Goal: Check status: Check status

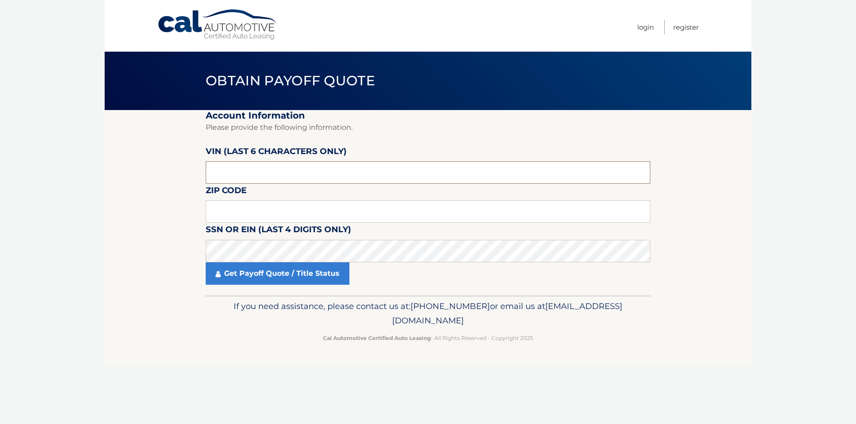
click at [300, 179] on input "text" at bounding box center [428, 172] width 444 height 22
type input "230519"
click at [270, 212] on input "text" at bounding box center [428, 211] width 444 height 22
type input "07828"
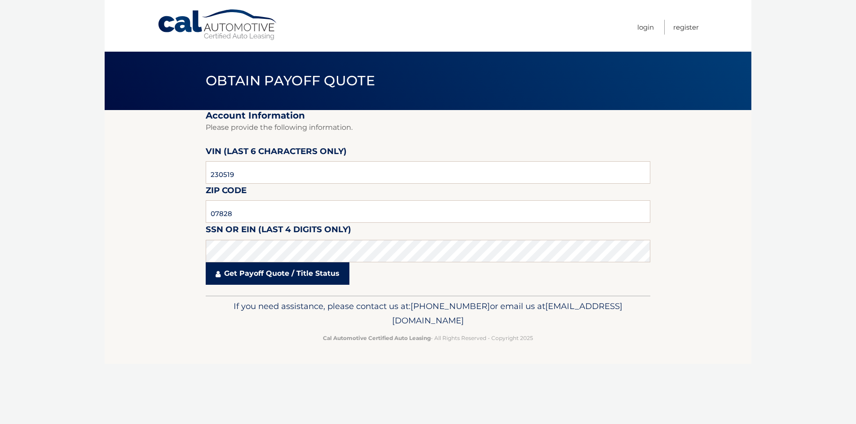
click at [258, 273] on link "Get Payoff Quote / Title Status" at bounding box center [278, 273] width 144 height 22
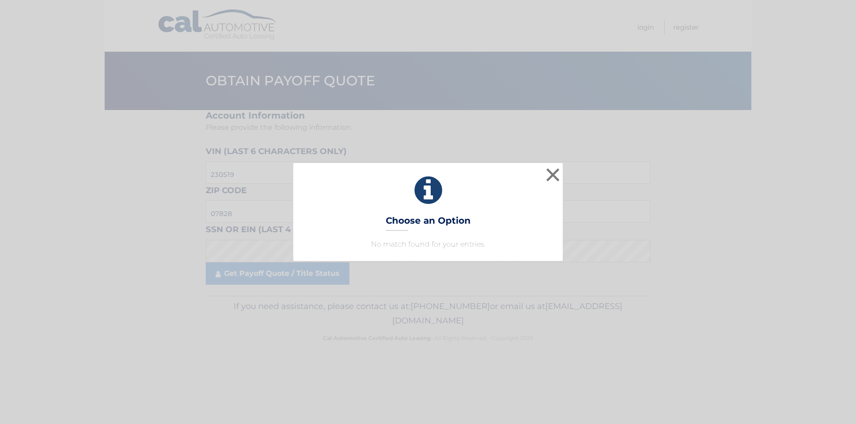
click at [429, 227] on h3 "Choose an Option" at bounding box center [428, 223] width 85 height 16
click at [272, 279] on div "× Choose an Option No match found for your entries. This is what you see on sec…" at bounding box center [428, 212] width 856 height 424
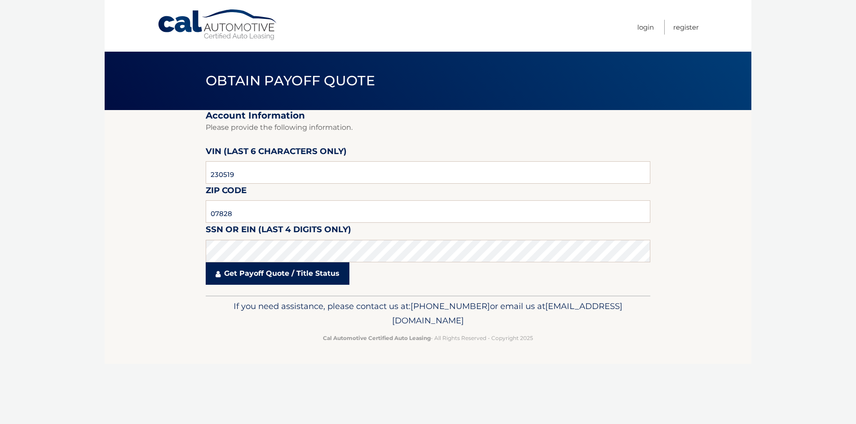
click at [231, 276] on link "Get Payoff Quote / Title Status" at bounding box center [278, 273] width 144 height 22
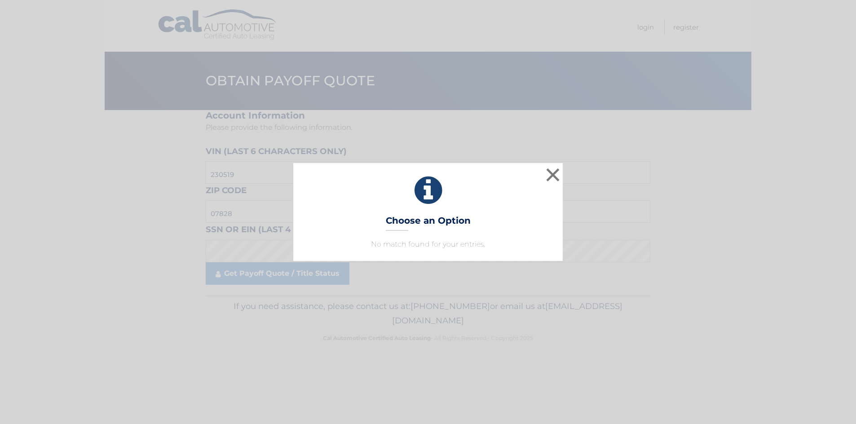
click at [384, 244] on p "No match found for your entries." at bounding box center [427, 244] width 247 height 11
click at [427, 219] on h3 "Choose an Option" at bounding box center [428, 223] width 85 height 16
click at [553, 173] on button "×" at bounding box center [553, 175] width 18 height 18
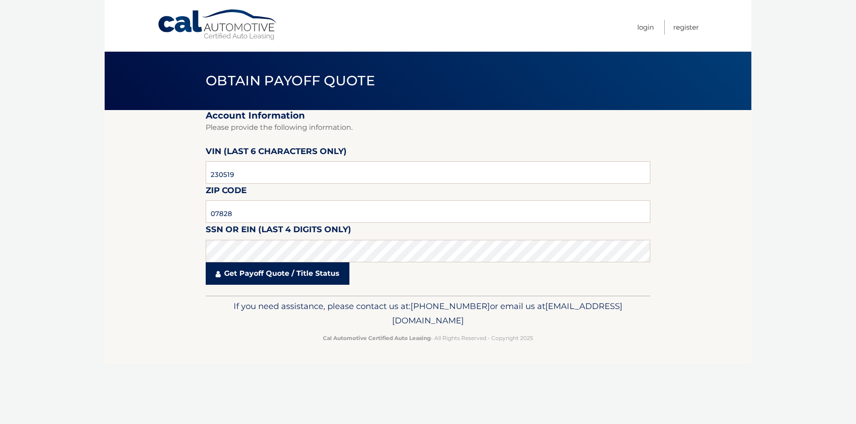
click at [246, 273] on link "Get Payoff Quote / Title Status" at bounding box center [278, 273] width 144 height 22
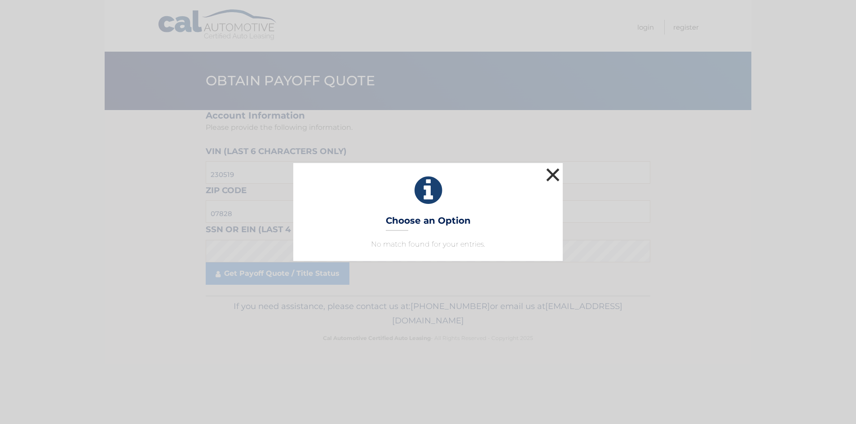
click at [549, 174] on button "×" at bounding box center [553, 175] width 18 height 18
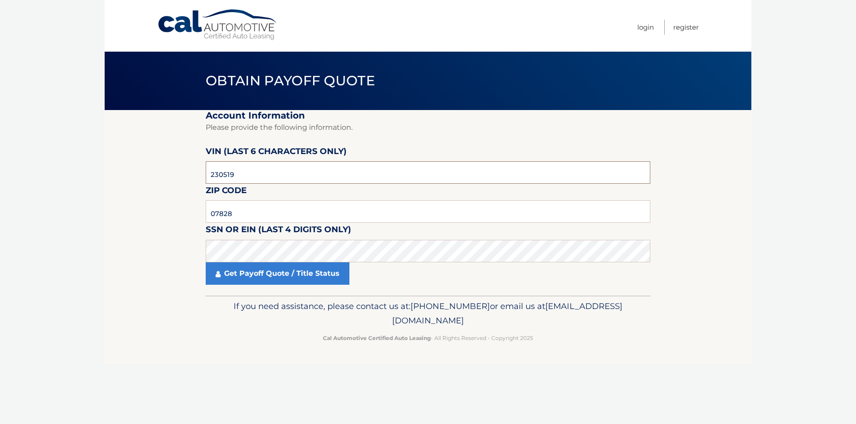
click at [258, 174] on input "230519" at bounding box center [428, 172] width 444 height 22
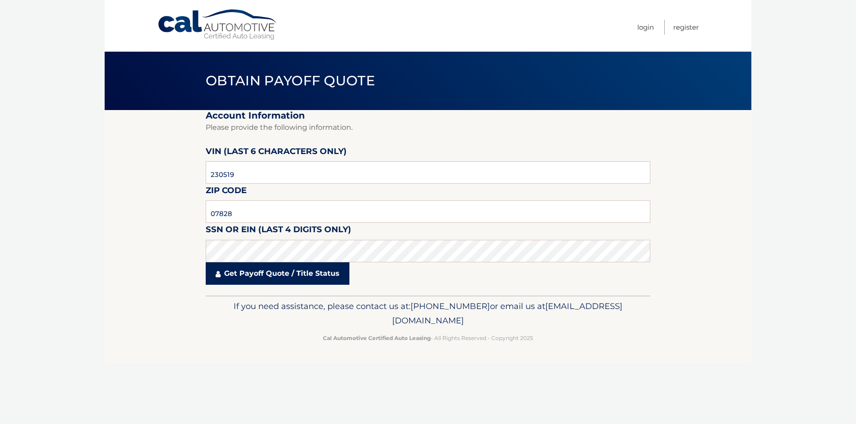
click at [254, 270] on link "Get Payoff Quote / Title Status" at bounding box center [278, 273] width 144 height 22
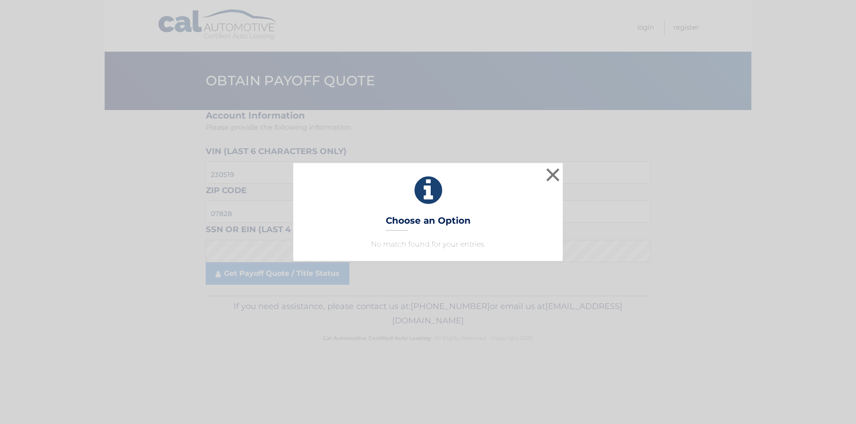
click at [415, 221] on h3 "Choose an Option" at bounding box center [428, 223] width 85 height 16
drag, startPoint x: 458, startPoint y: 218, endPoint x: 456, endPoint y: 222, distance: 5.0
click at [456, 222] on h3 "Choose an Option" at bounding box center [428, 223] width 85 height 16
click at [447, 223] on h3 "Choose an Option" at bounding box center [428, 223] width 85 height 16
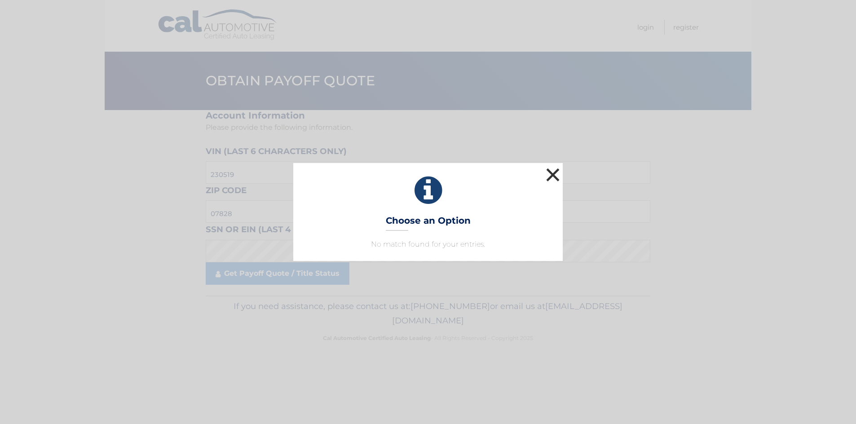
click at [548, 171] on button "×" at bounding box center [553, 175] width 18 height 18
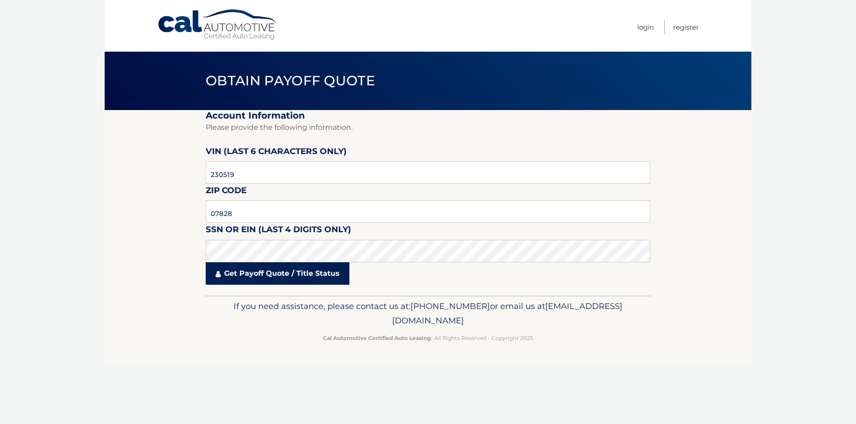
click at [259, 269] on link "Get Payoff Quote / Title Status" at bounding box center [278, 273] width 144 height 22
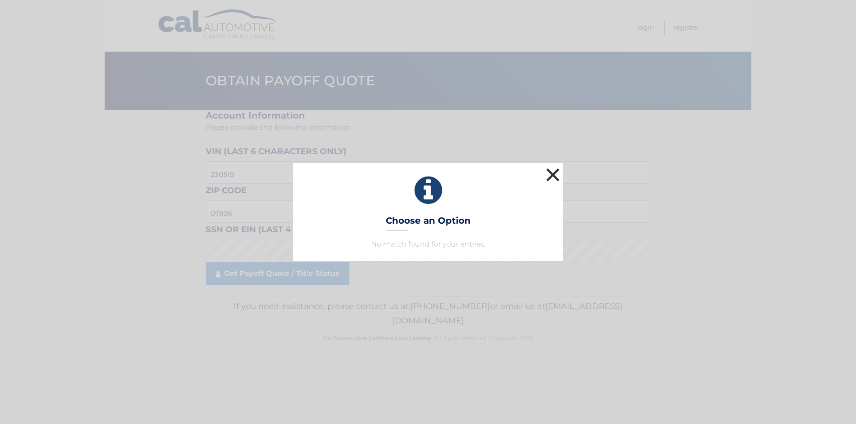
click at [556, 171] on button "×" at bounding box center [553, 175] width 18 height 18
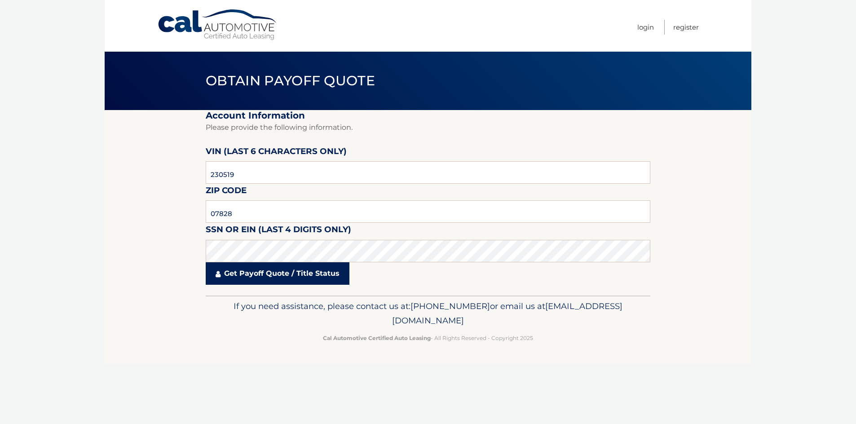
click at [241, 277] on link "Get Payoff Quote / Title Status" at bounding box center [278, 273] width 144 height 22
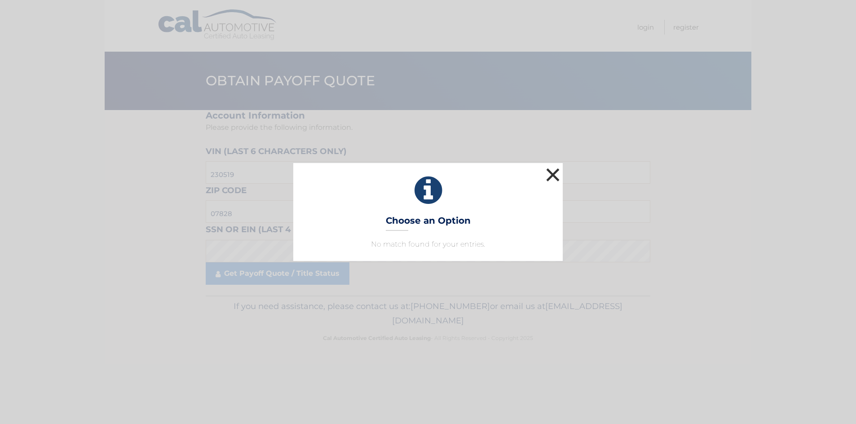
drag, startPoint x: 552, startPoint y: 174, endPoint x: 535, endPoint y: 179, distance: 18.2
click at [552, 174] on button "×" at bounding box center [553, 175] width 18 height 18
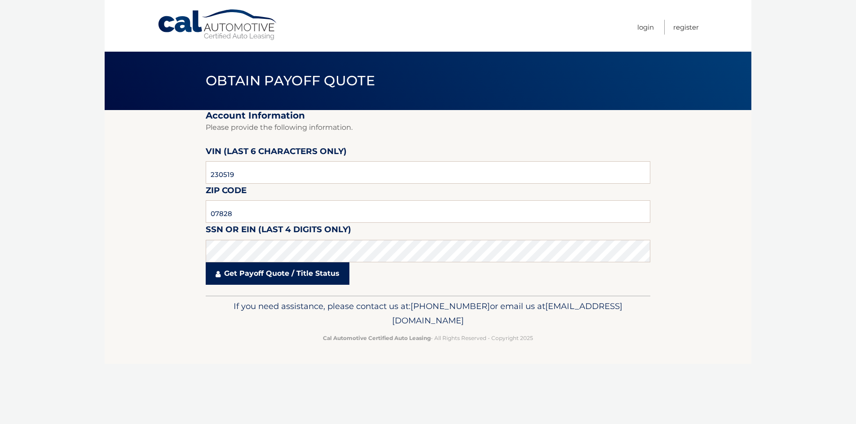
click at [260, 274] on link "Get Payoff Quote / Title Status" at bounding box center [278, 273] width 144 height 22
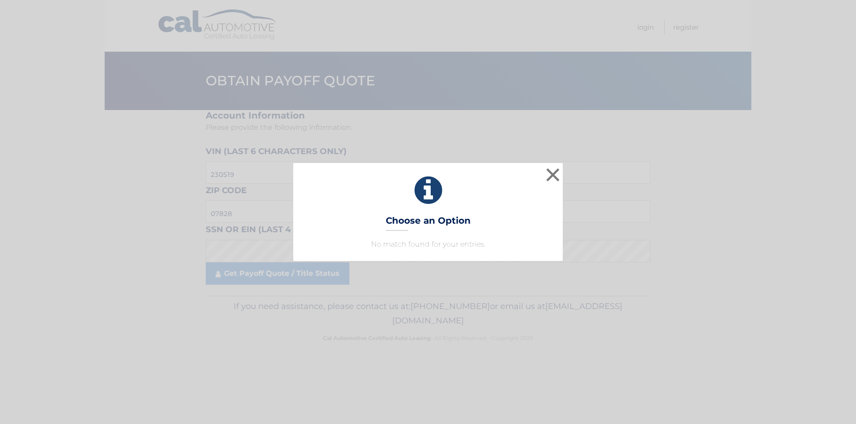
click at [435, 218] on h3 "Choose an Option" at bounding box center [428, 223] width 85 height 16
click at [554, 172] on button "×" at bounding box center [553, 175] width 18 height 18
